Goal: Information Seeking & Learning: Find contact information

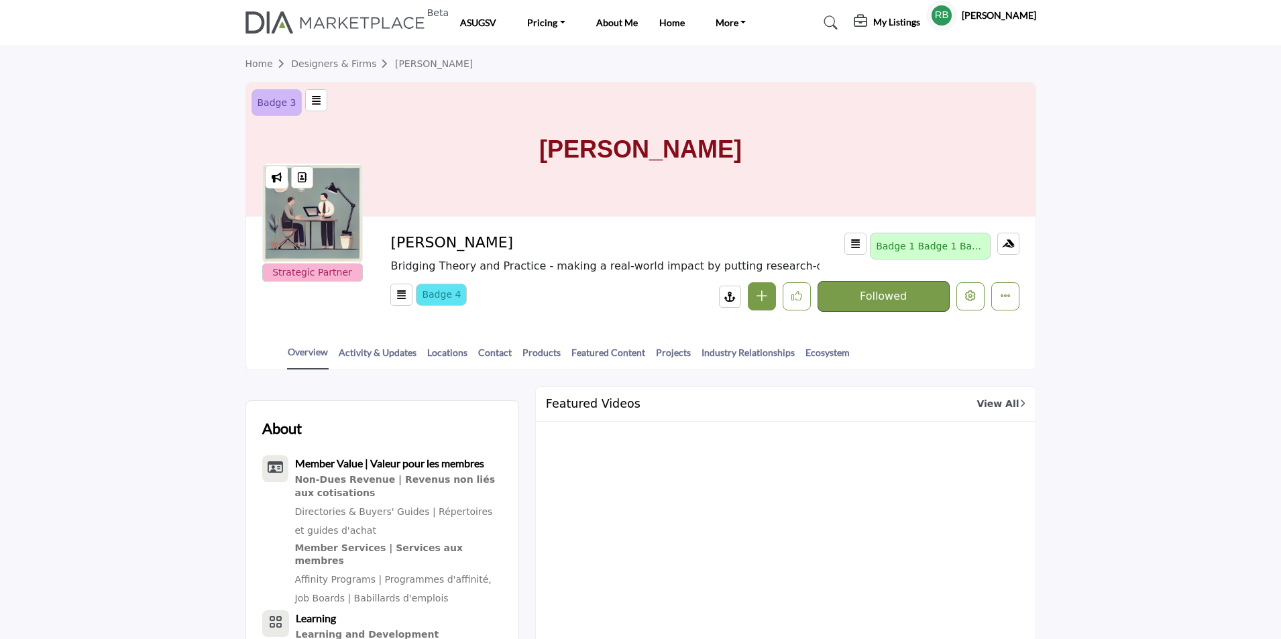
click at [489, 348] on link "Contact" at bounding box center [495, 356] width 35 height 23
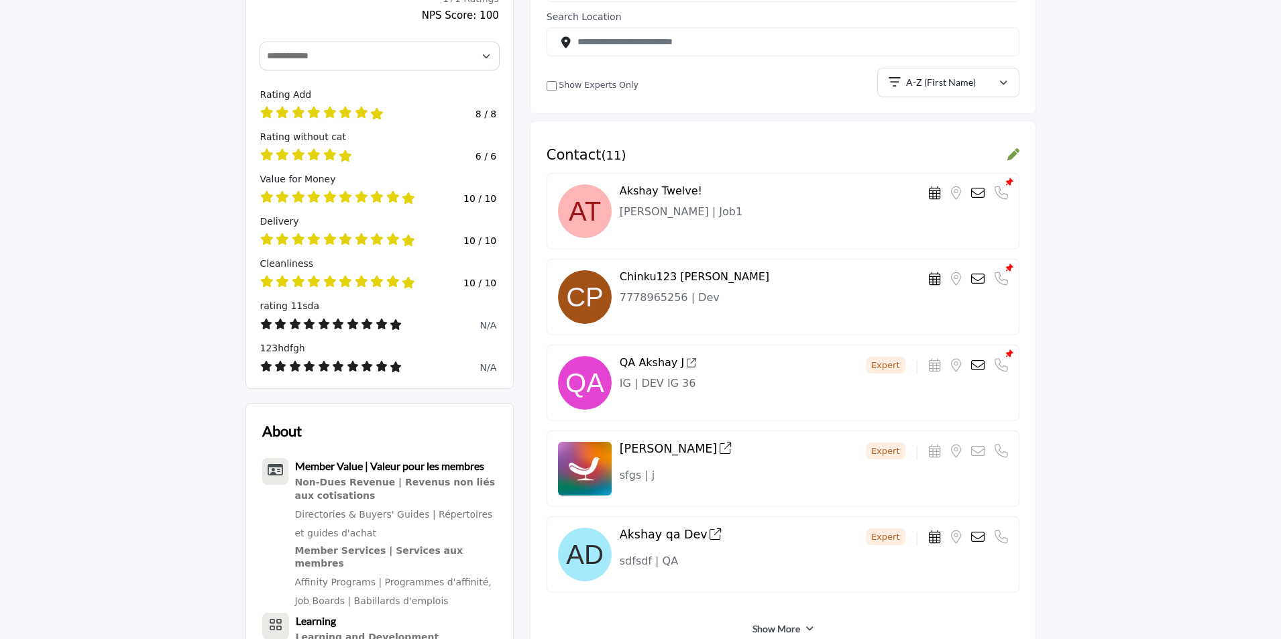
scroll to position [470, 0]
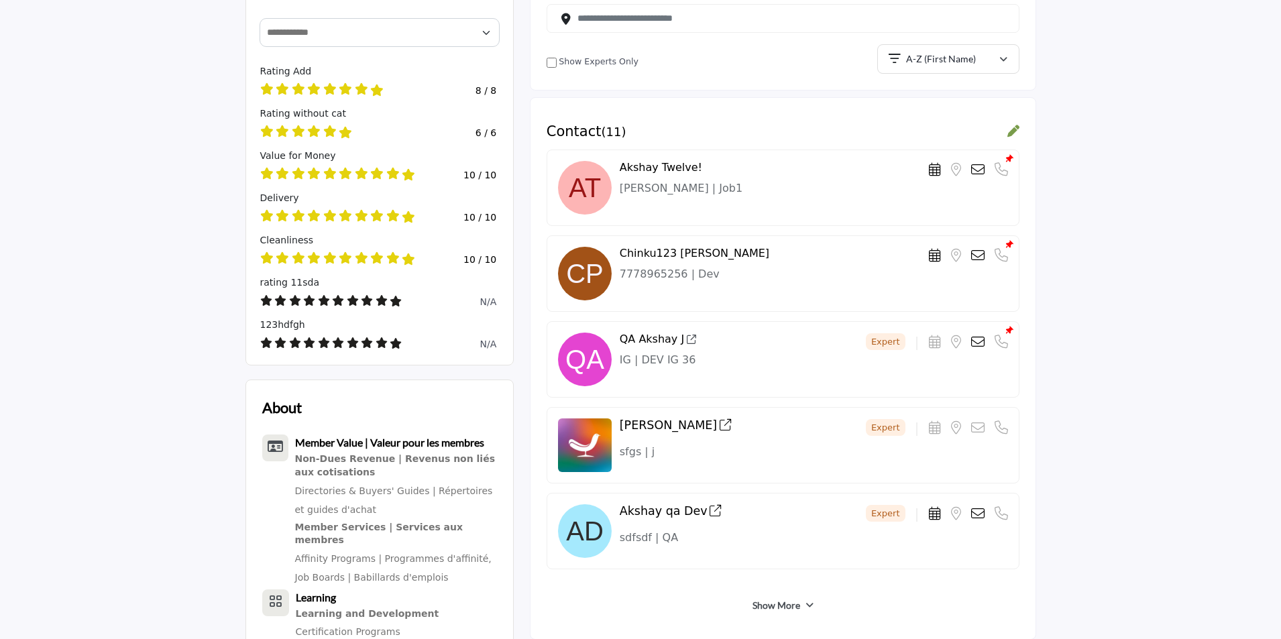
click at [765, 606] on link "Show More" at bounding box center [777, 605] width 48 height 13
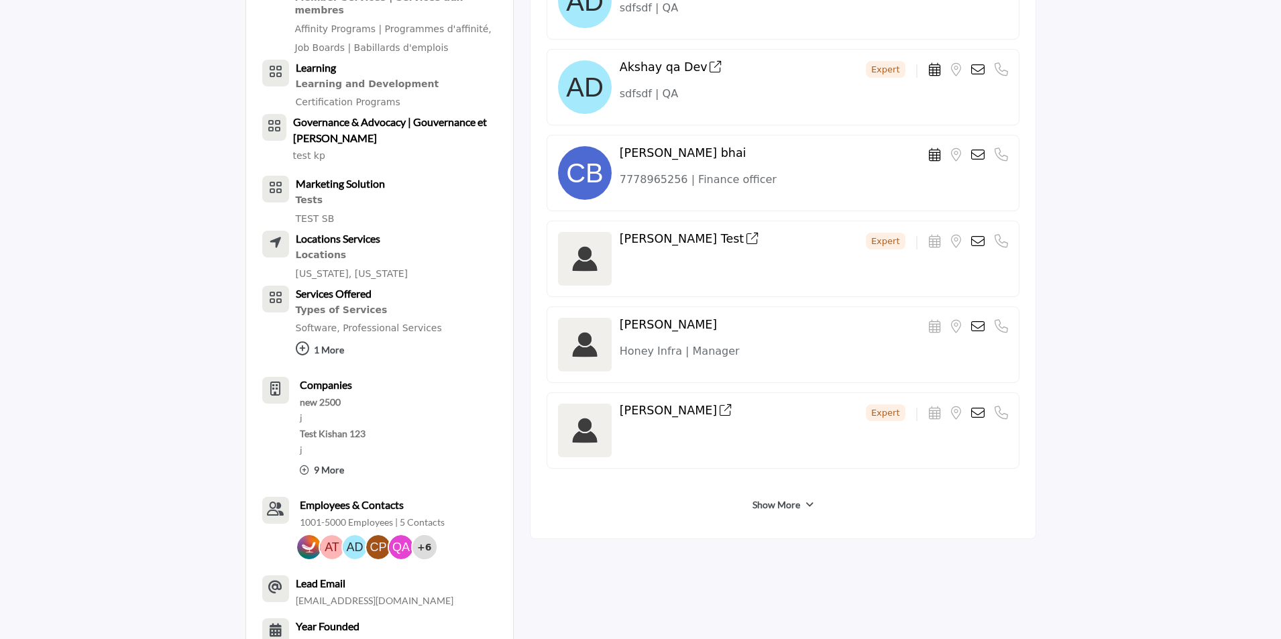
scroll to position [1006, 0]
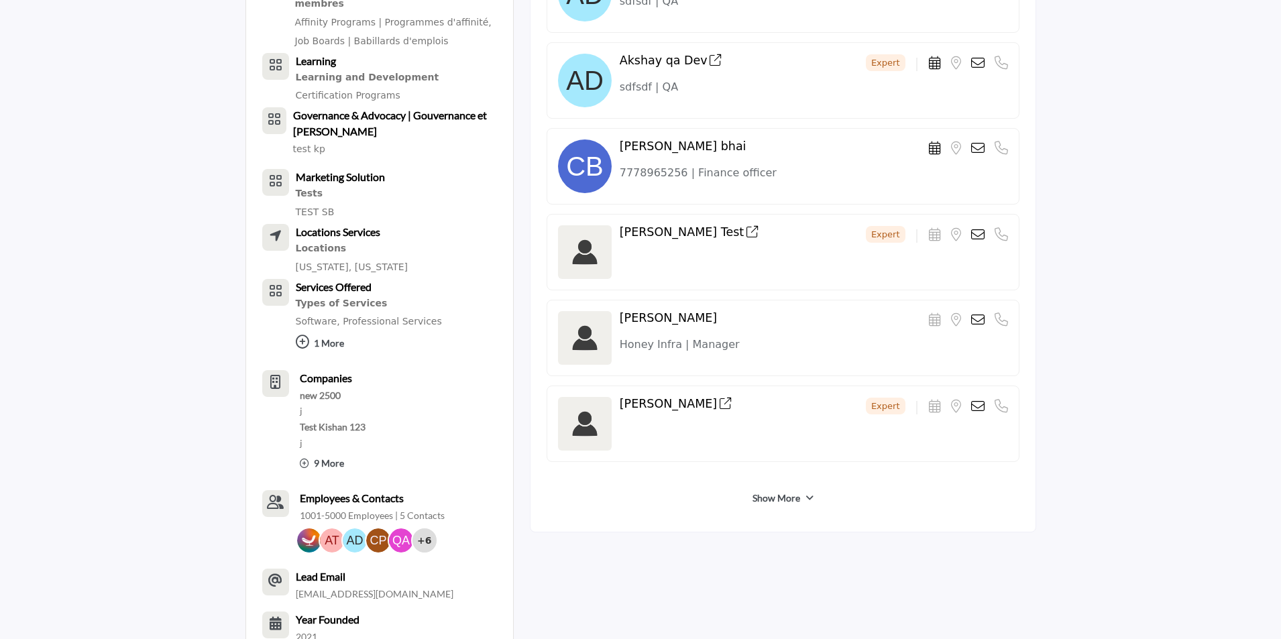
click at [782, 498] on link "Show More" at bounding box center [777, 498] width 48 height 13
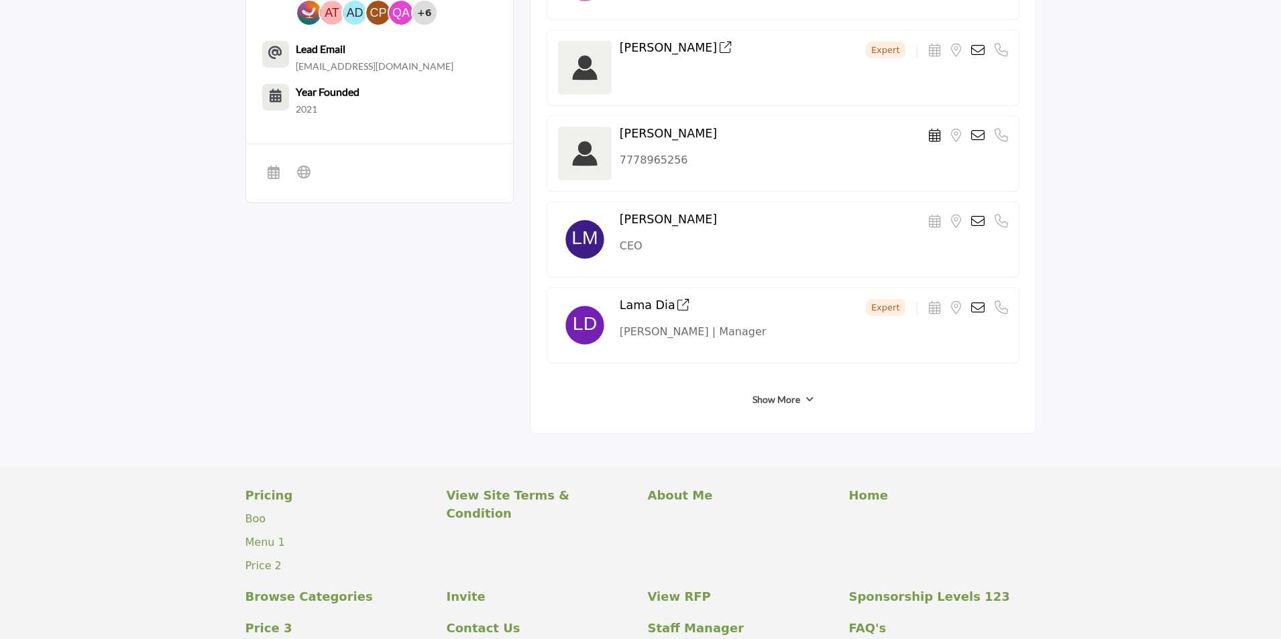
scroll to position [1543, 0]
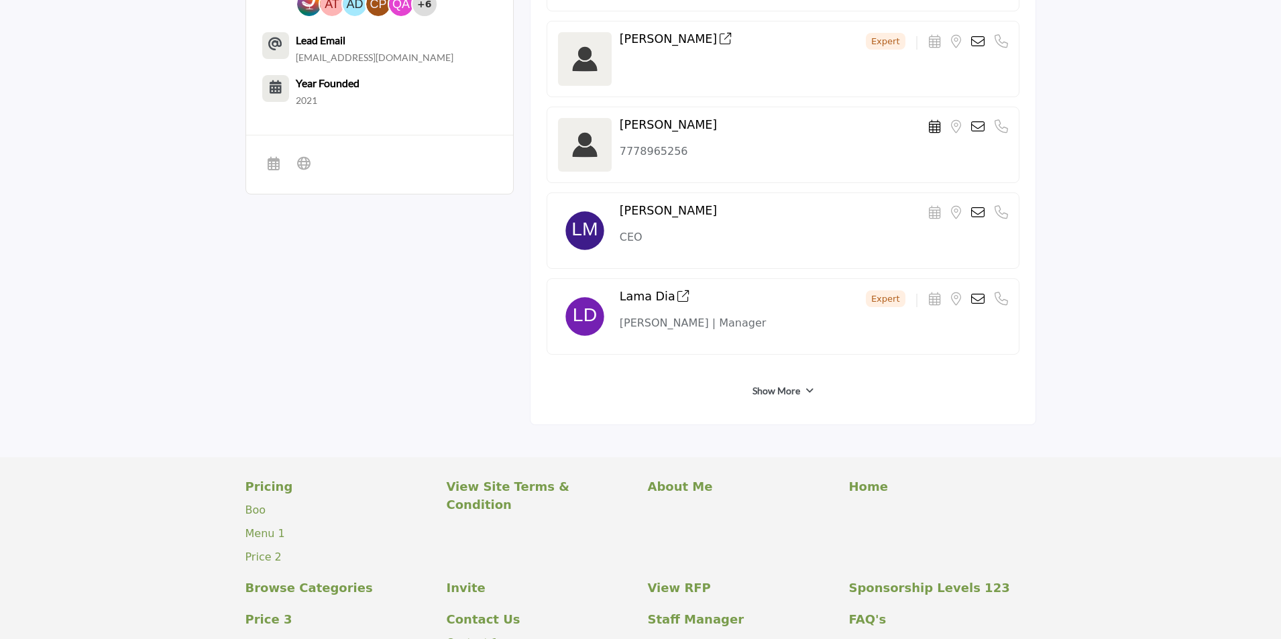
click at [782, 386] on link "Show More" at bounding box center [777, 390] width 48 height 13
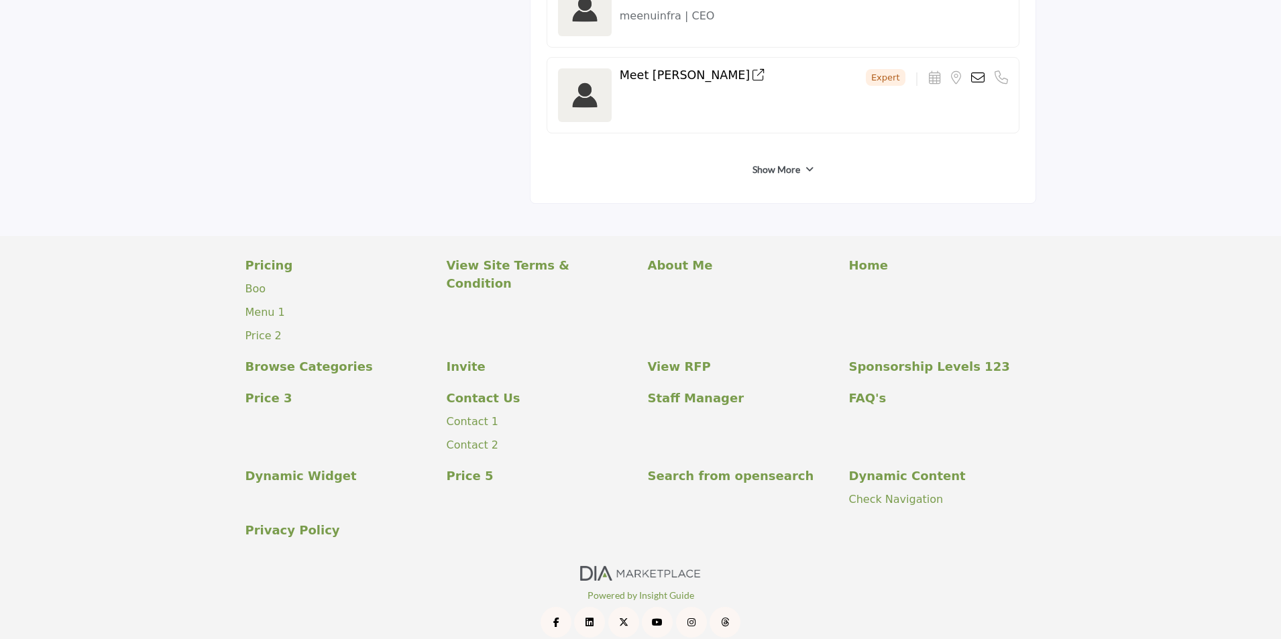
scroll to position [2210, 0]
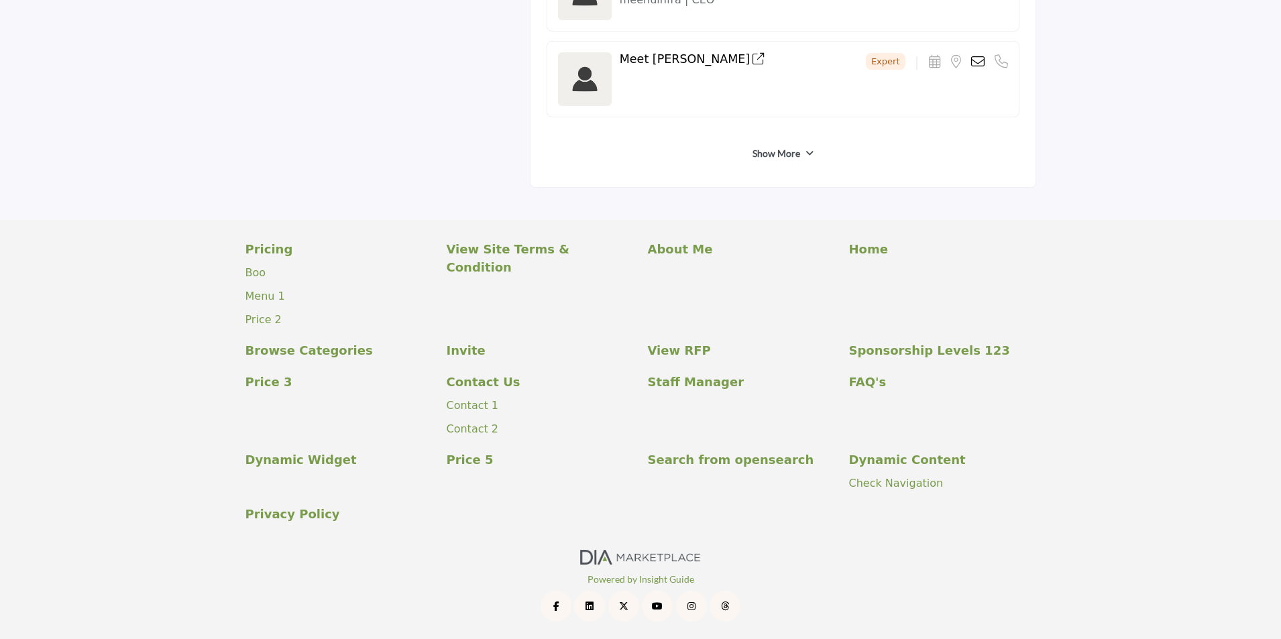
click at [784, 158] on link "Show More" at bounding box center [777, 153] width 48 height 13
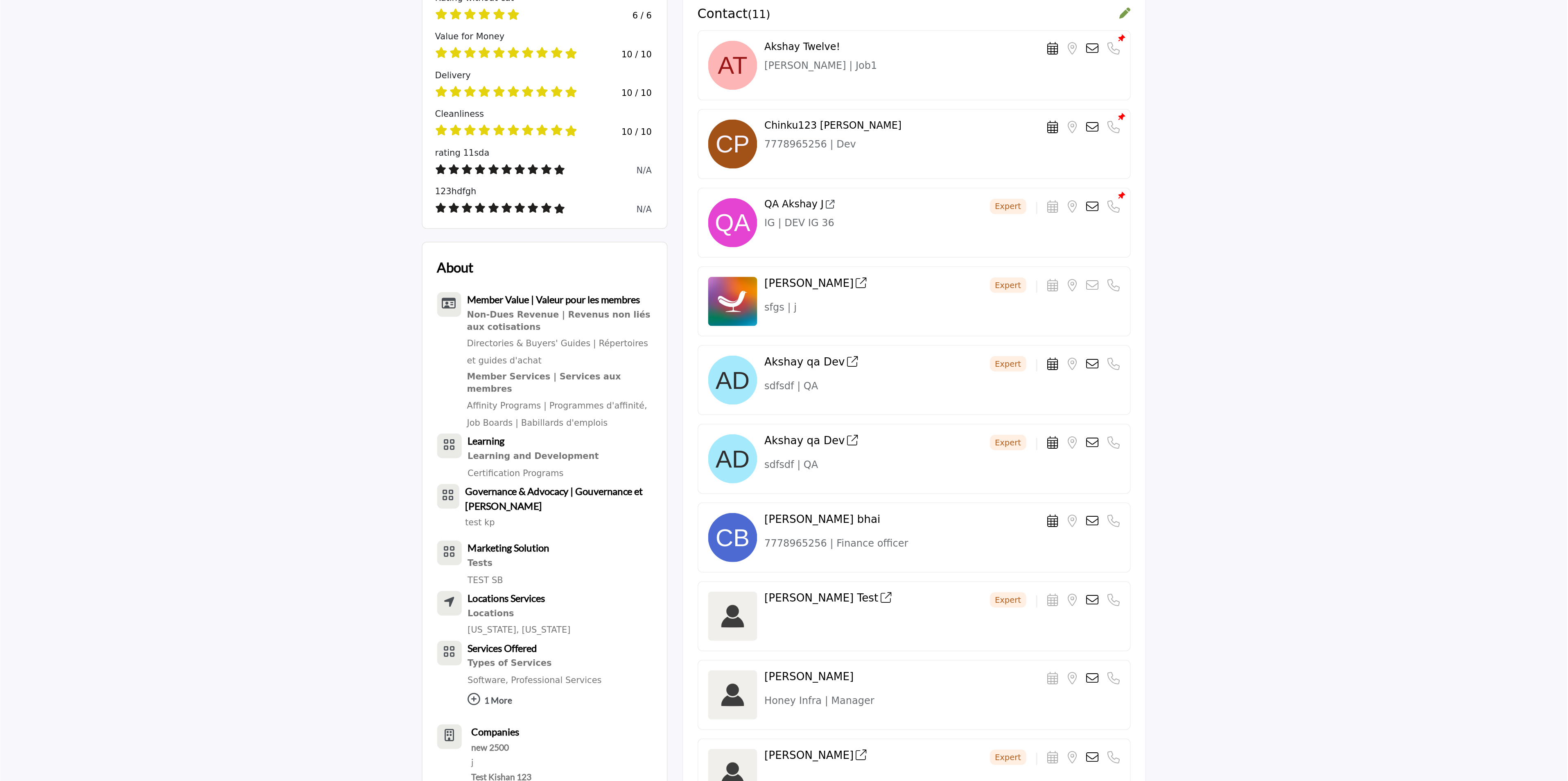
scroll to position [339, 0]
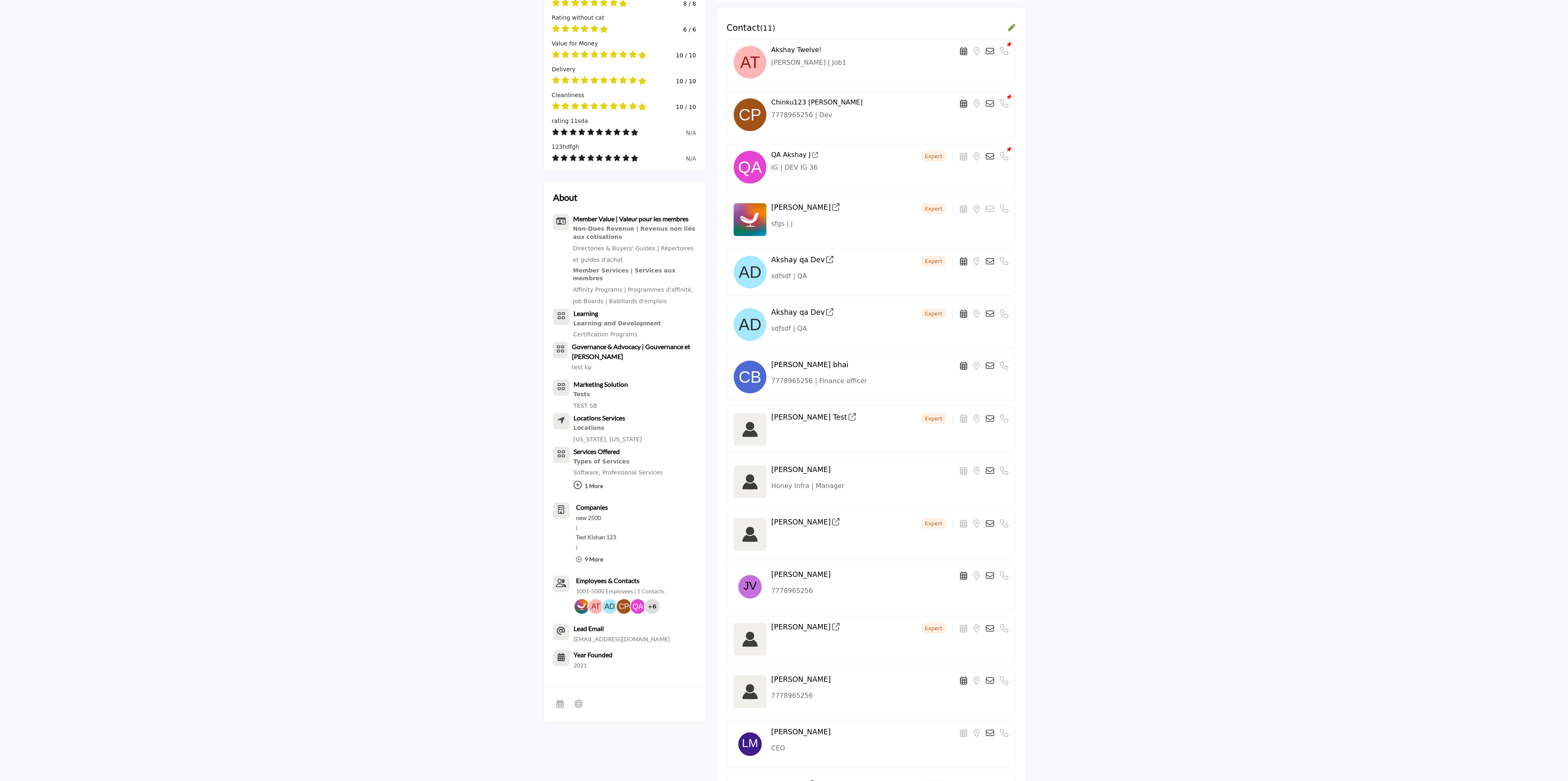
click at [786, 319] on section "Supplier Rating Member Verified Test 4 Ratings" at bounding box center [784, 647] width 1568 height 1520
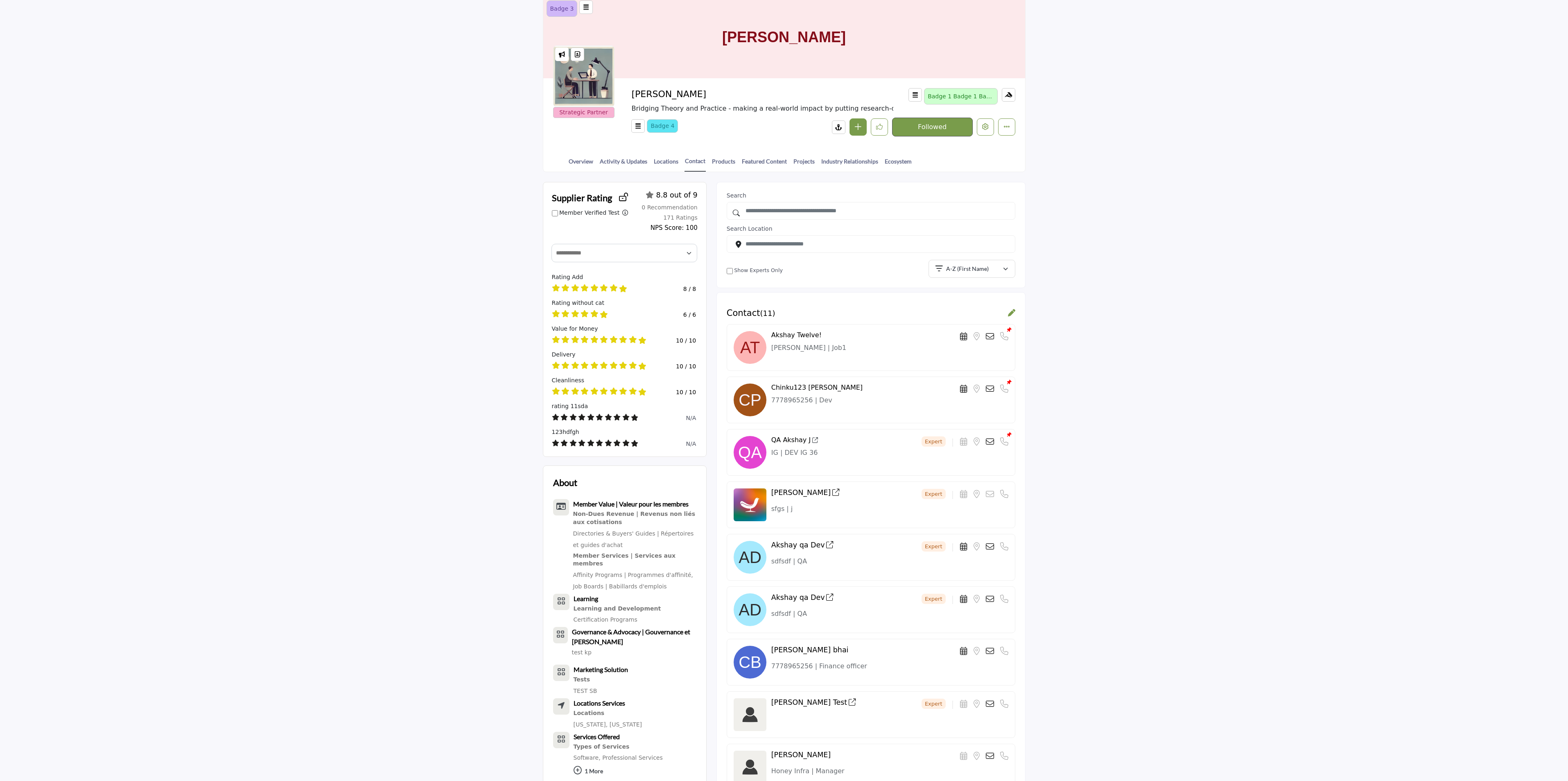
scroll to position [0, 0]
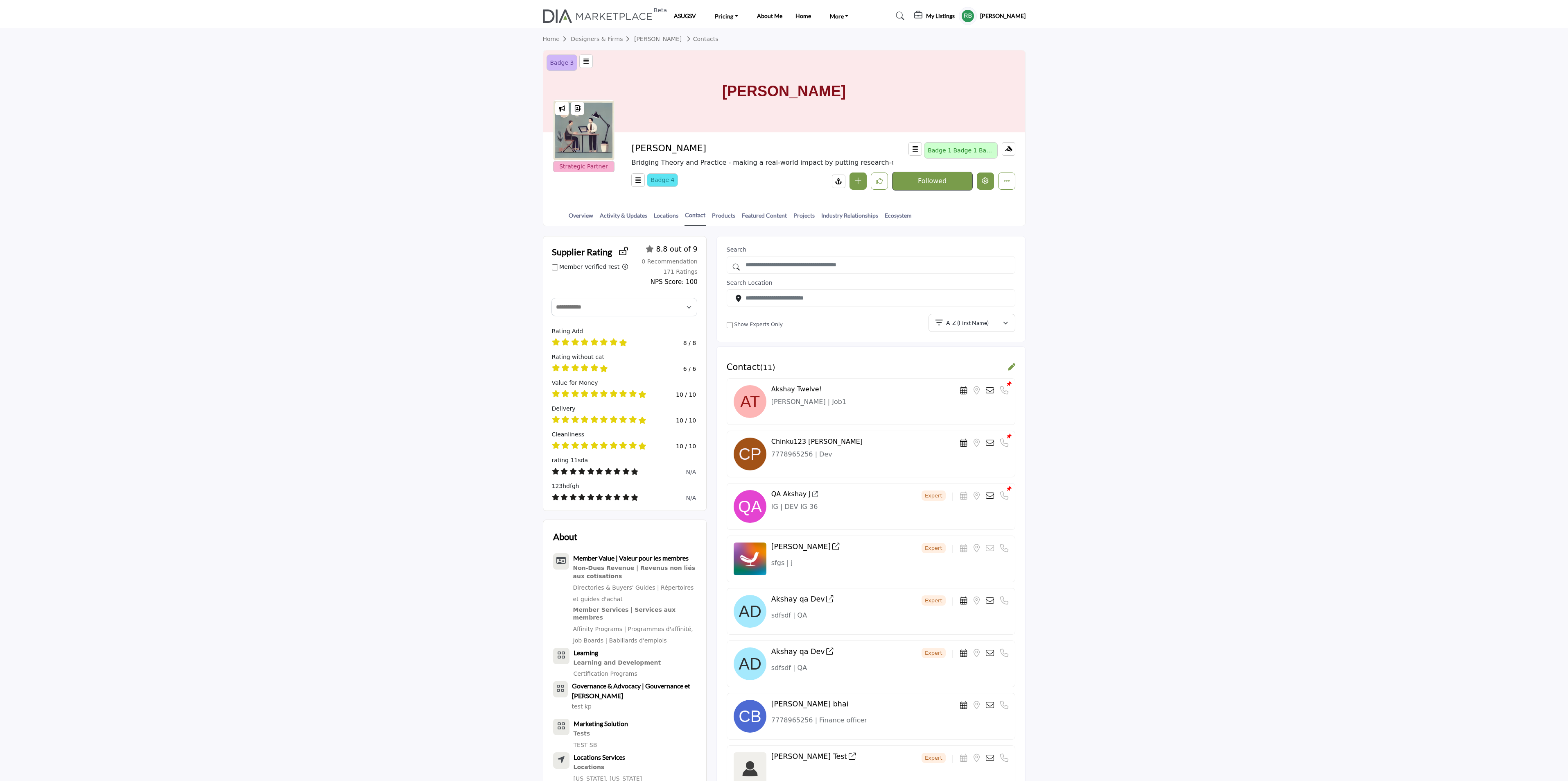
click at [786, 182] on icon "Edit company" at bounding box center [985, 180] width 7 height 7
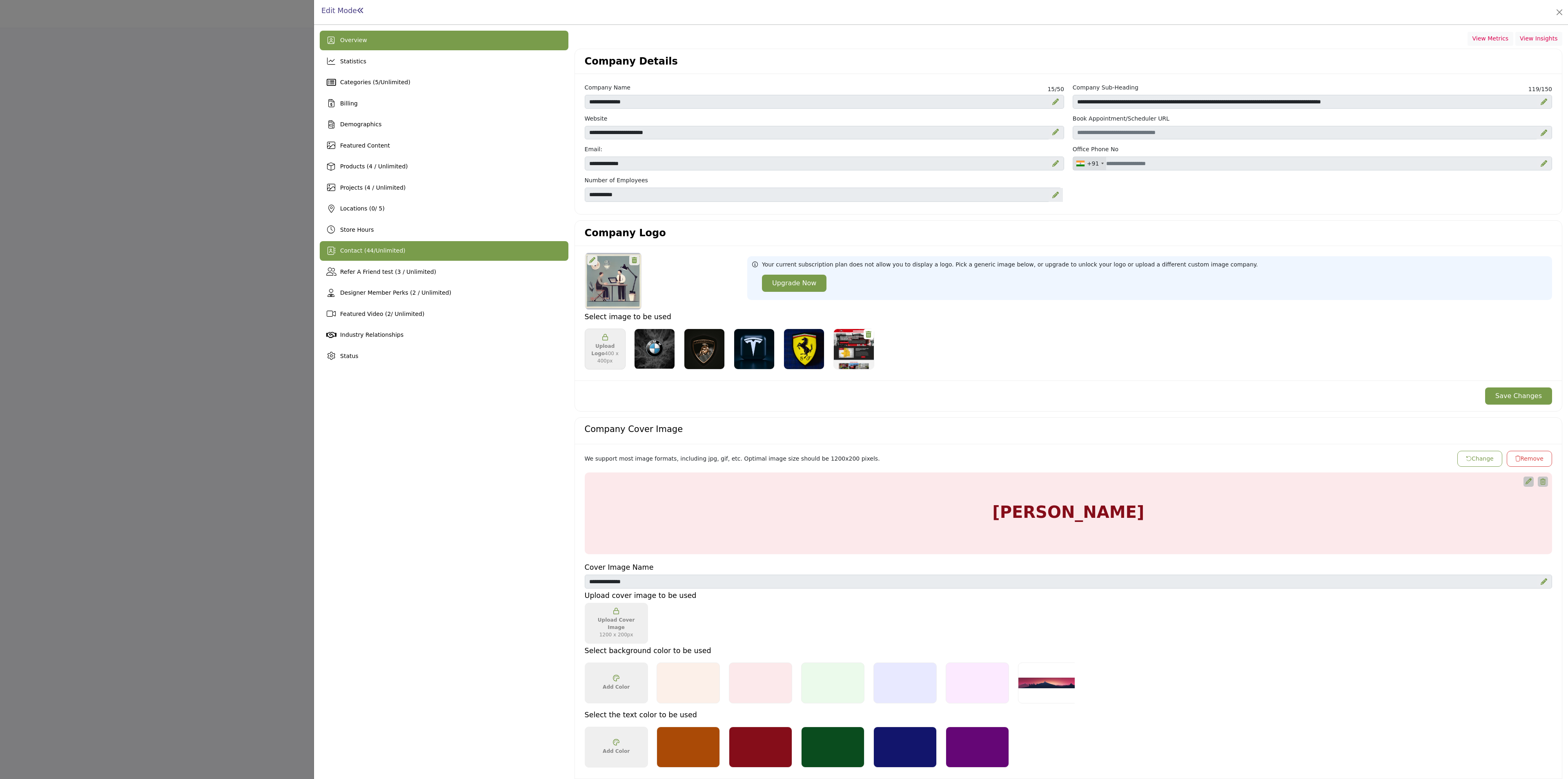
click at [380, 253] on span "Unlimited" at bounding box center [389, 250] width 27 height 7
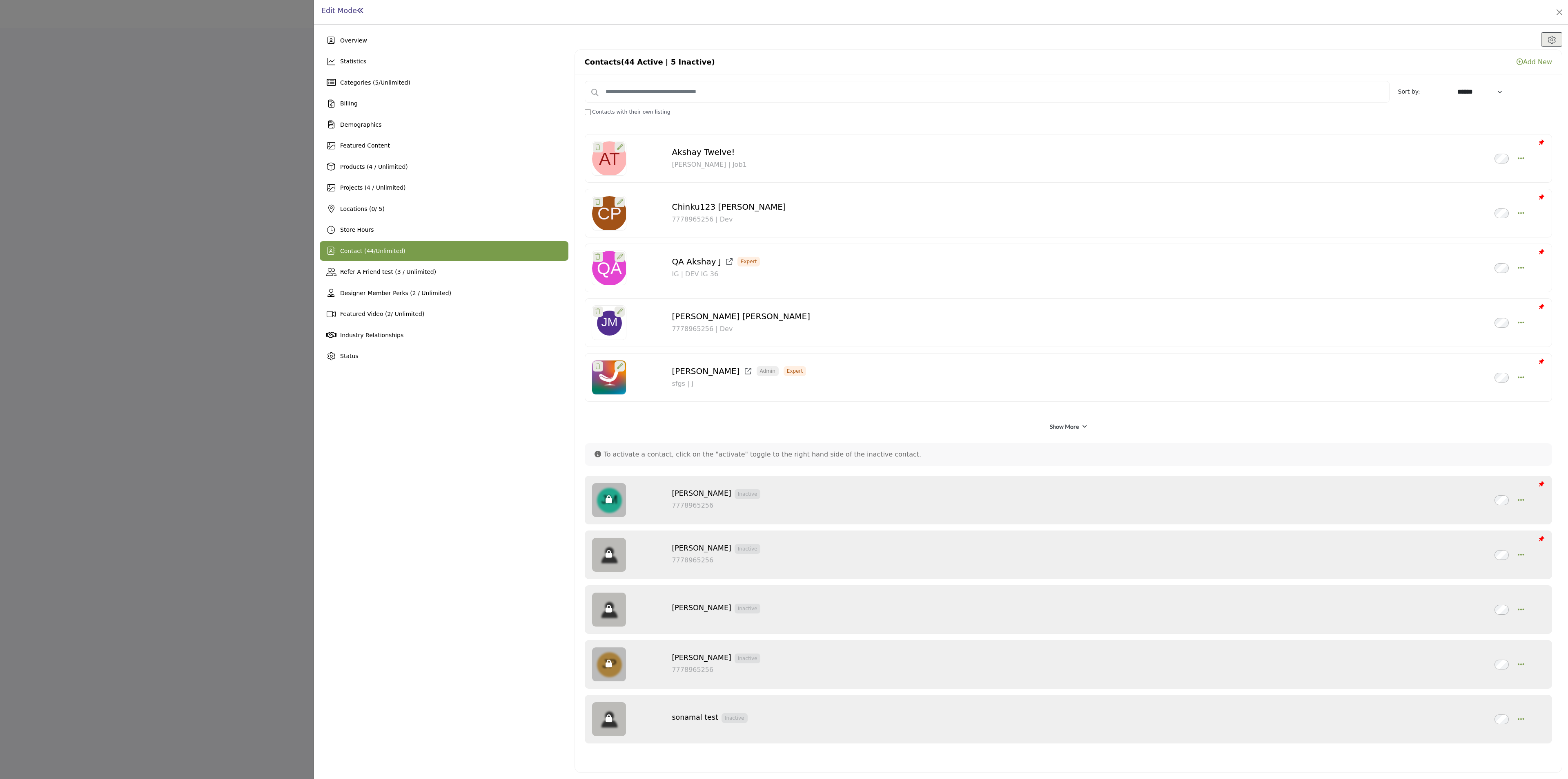
click at [783, 389] on link "Show More" at bounding box center [1065, 426] width 29 height 8
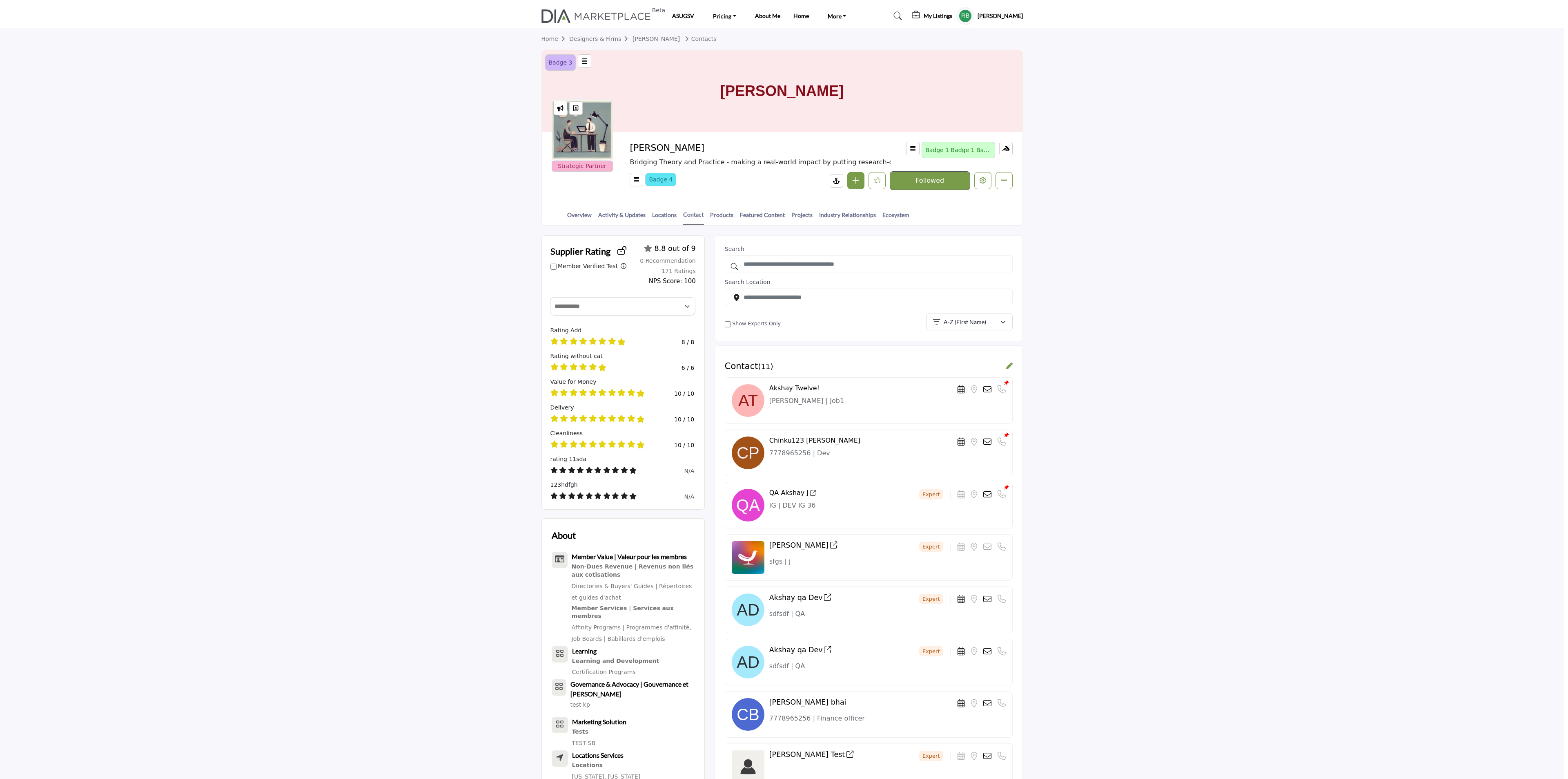
drag, startPoint x: 186, startPoint y: 17, endPoint x: 208, endPoint y: 17, distance: 22.0
click at [186, 17] on div at bounding box center [784, 389] width 1568 height 779
drag, startPoint x: 1376, startPoint y: 103, endPoint x: 1416, endPoint y: 100, distance: 40.1
click at [783, 103] on section "Home Designers & Firms Chintan Lalbhai Contacts Badge 3 simply dummy text of th…" at bounding box center [782, 127] width 1564 height 197
